Goal: Task Accomplishment & Management: Manage account settings

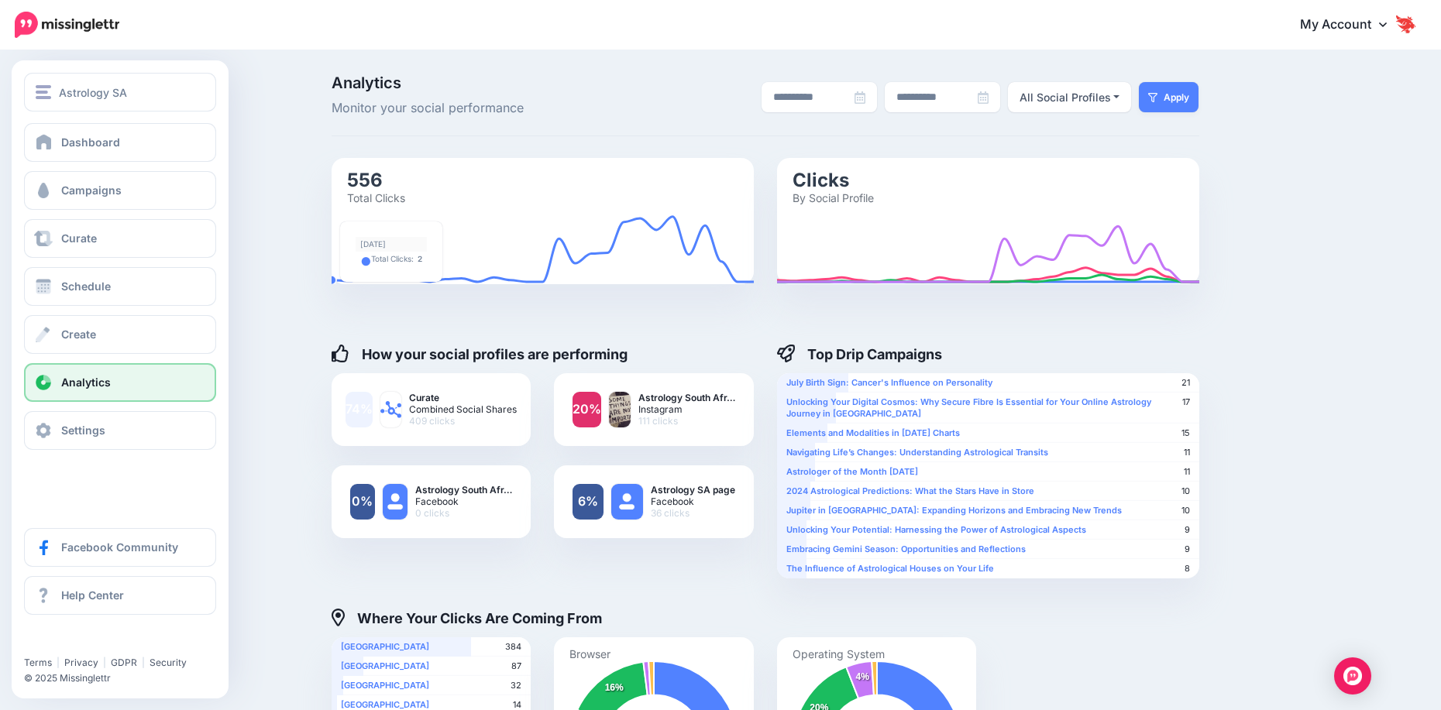
click at [138, 388] on link "Analytics" at bounding box center [120, 382] width 192 height 39
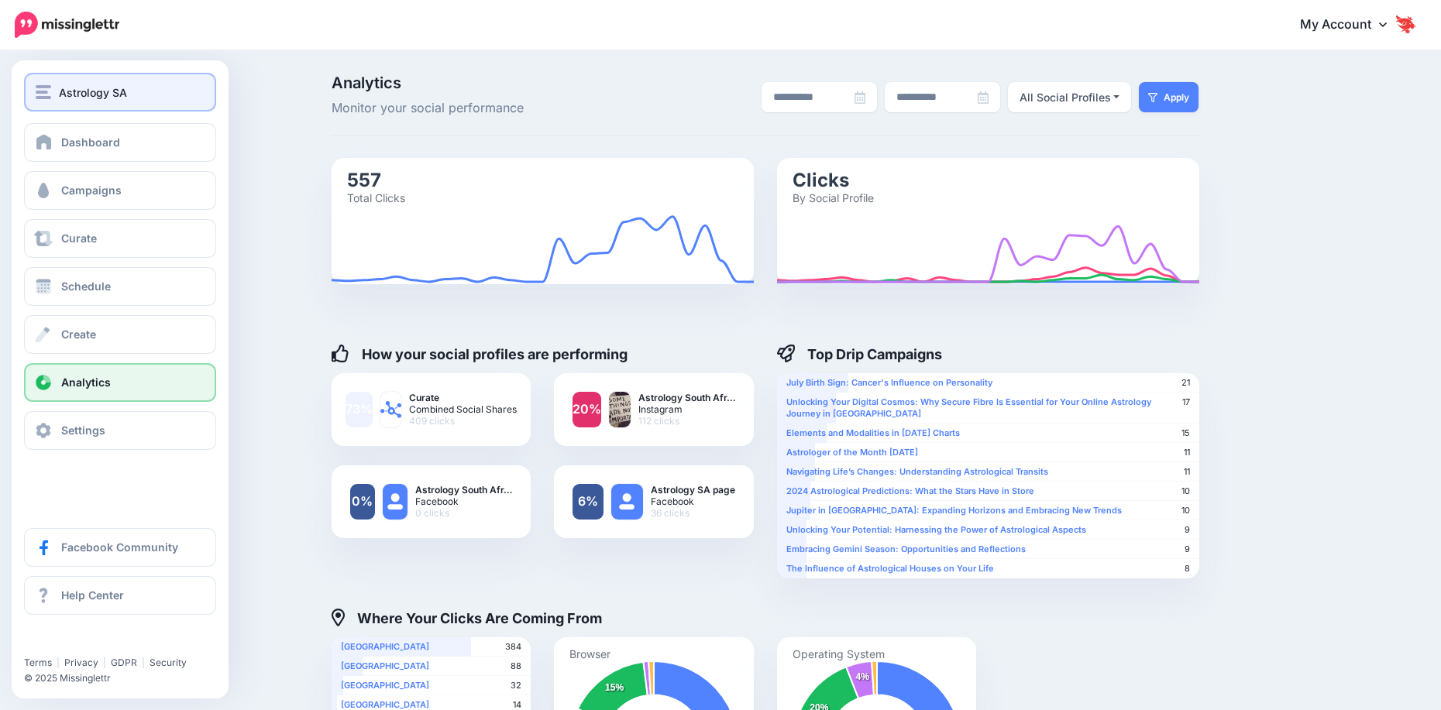
click at [71, 108] on button "Astrology SA" at bounding box center [120, 92] width 192 height 39
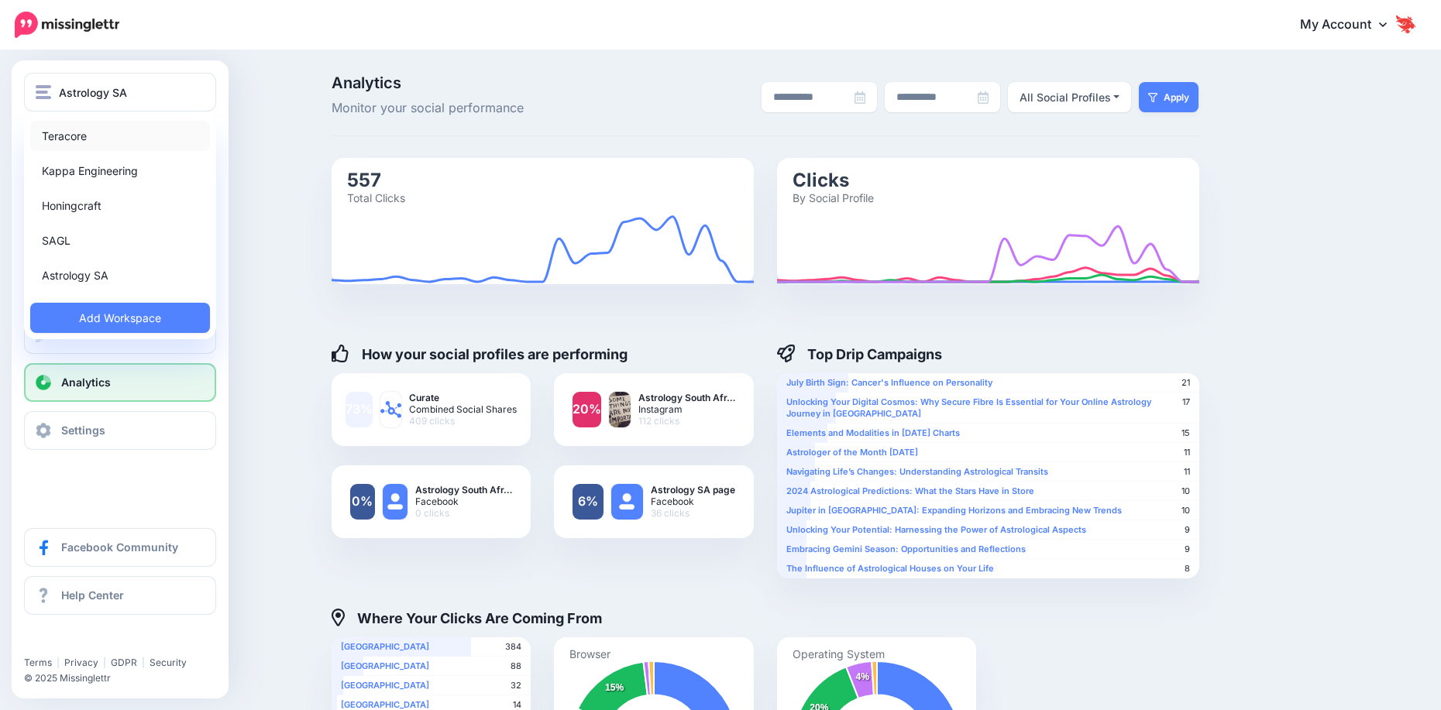
click at [90, 145] on link "Teracore" at bounding box center [120, 136] width 180 height 30
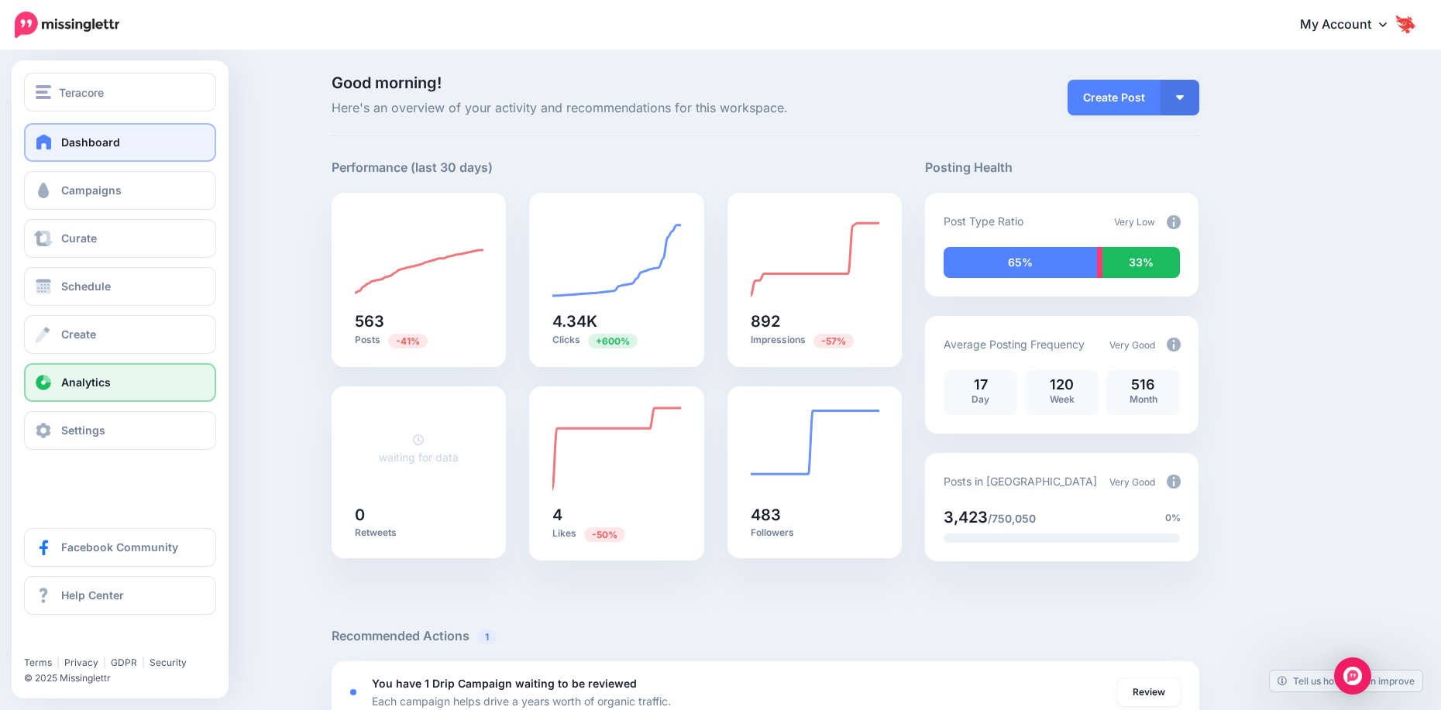
click at [105, 390] on link "Analytics" at bounding box center [120, 382] width 192 height 39
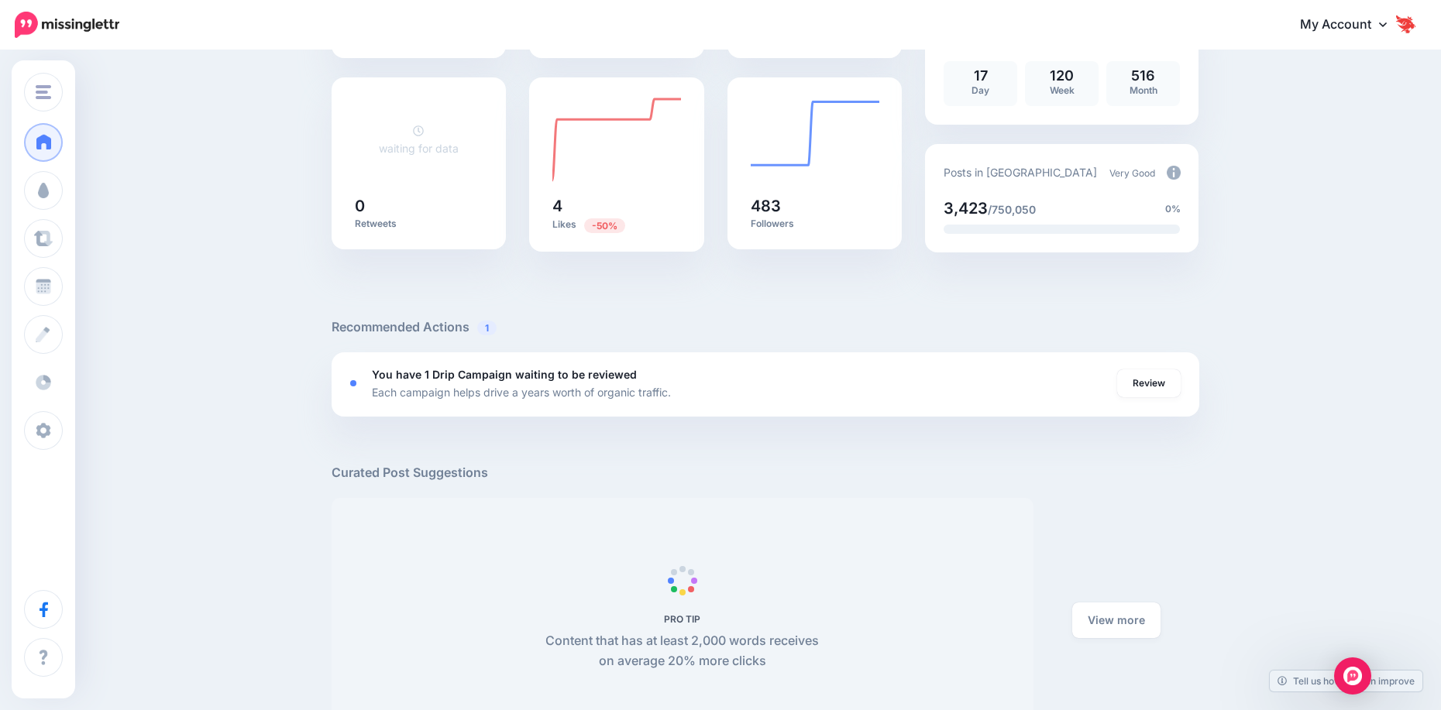
scroll to position [310, 0]
